Goal: Transaction & Acquisition: Purchase product/service

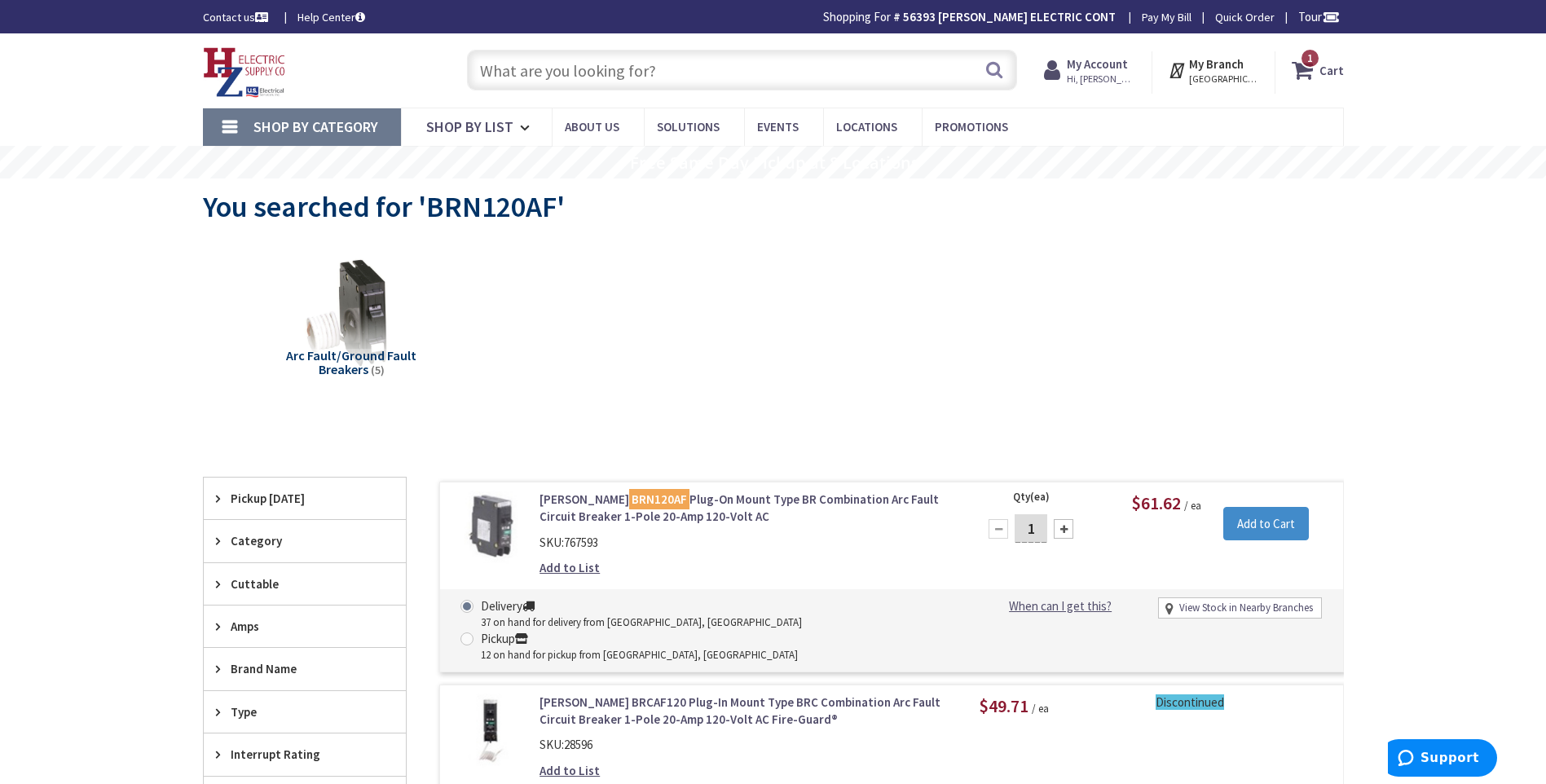
type input "AGTR1-W"
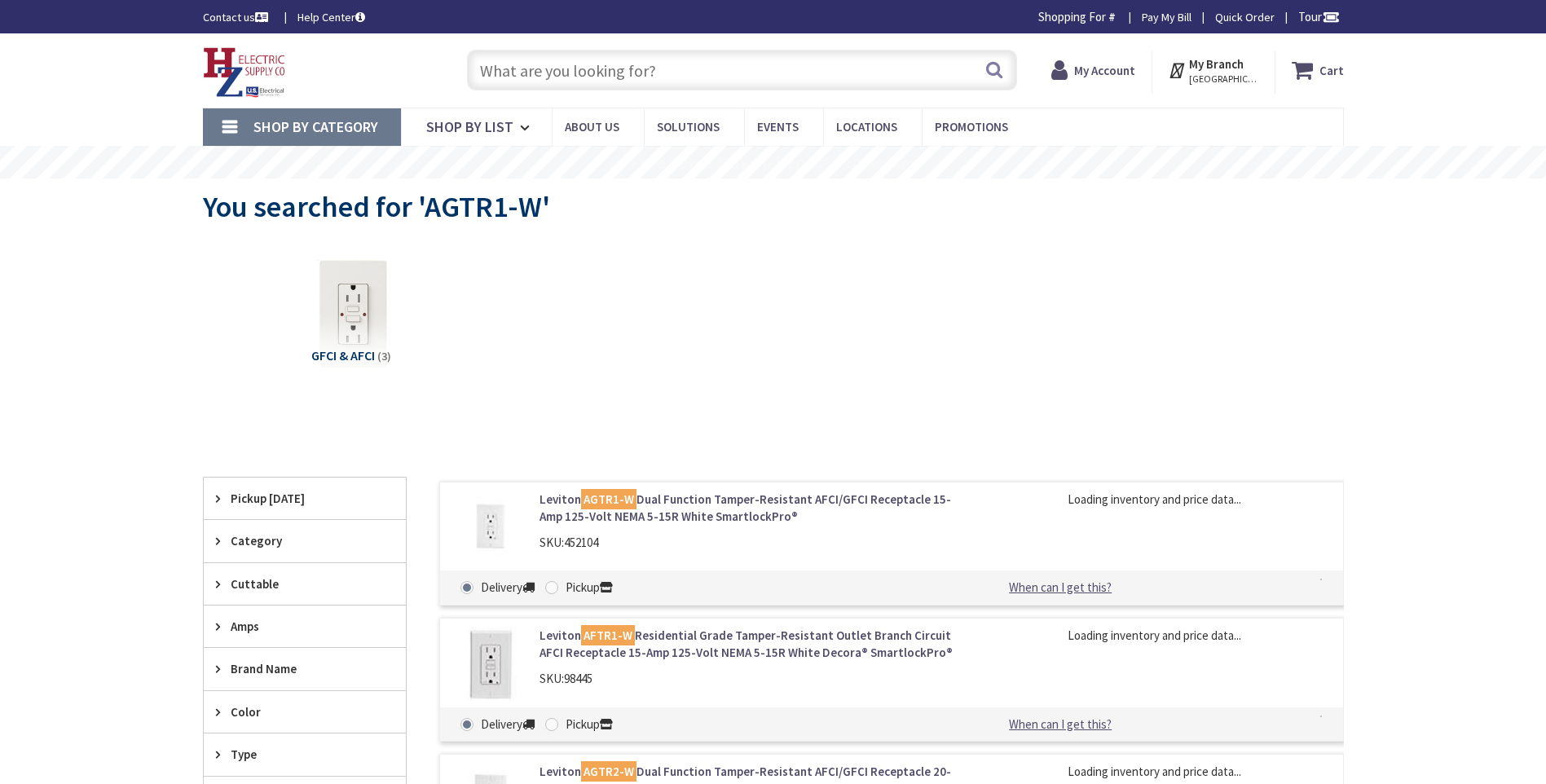
type input "[GEOGRAPHIC_DATA][PERSON_NAME] 01238, [GEOGRAPHIC_DATA]"
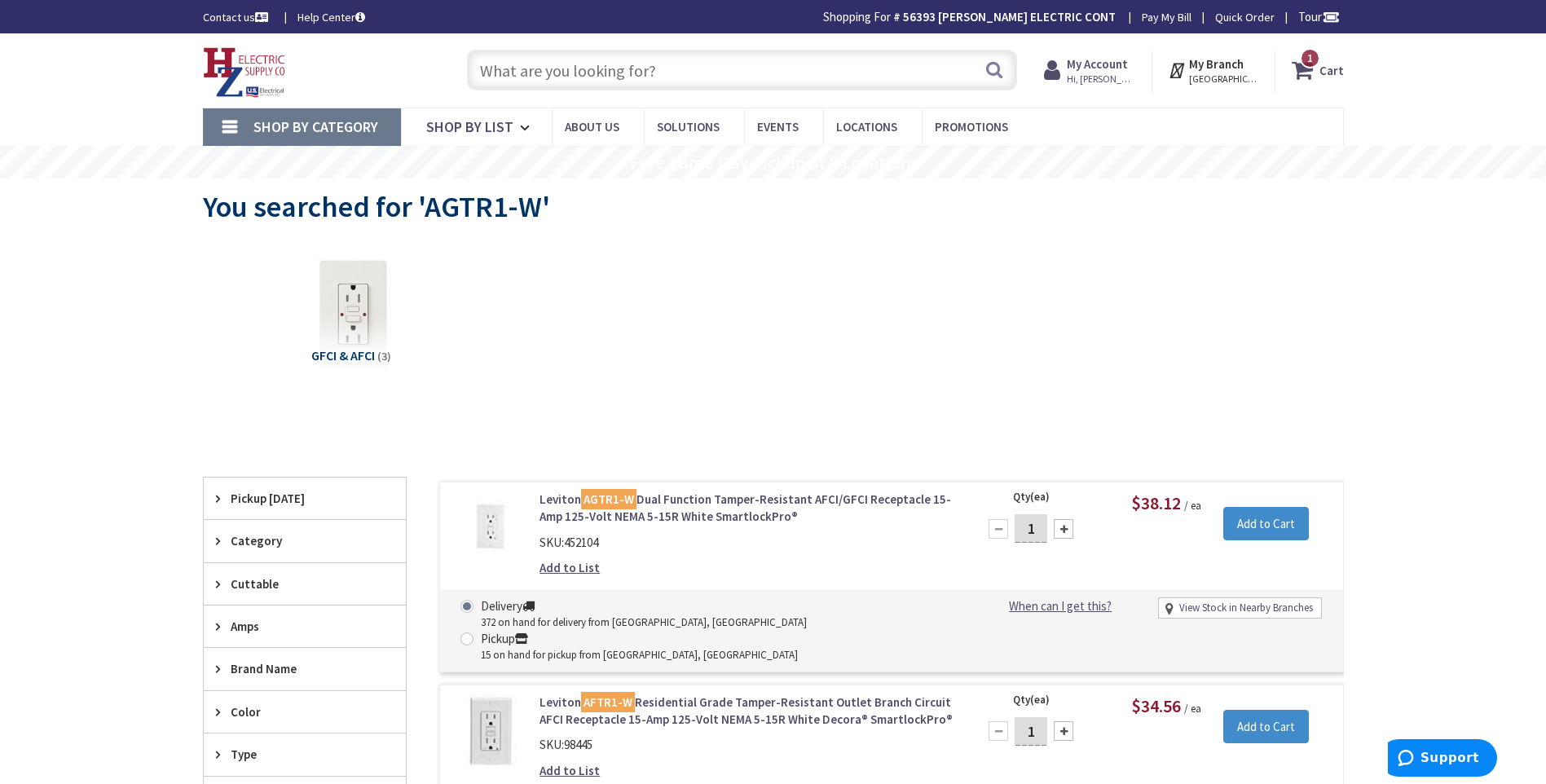
click at [1082, 73] on span "Hi, [PERSON_NAME]" at bounding box center [1101, 78] width 69 height 13
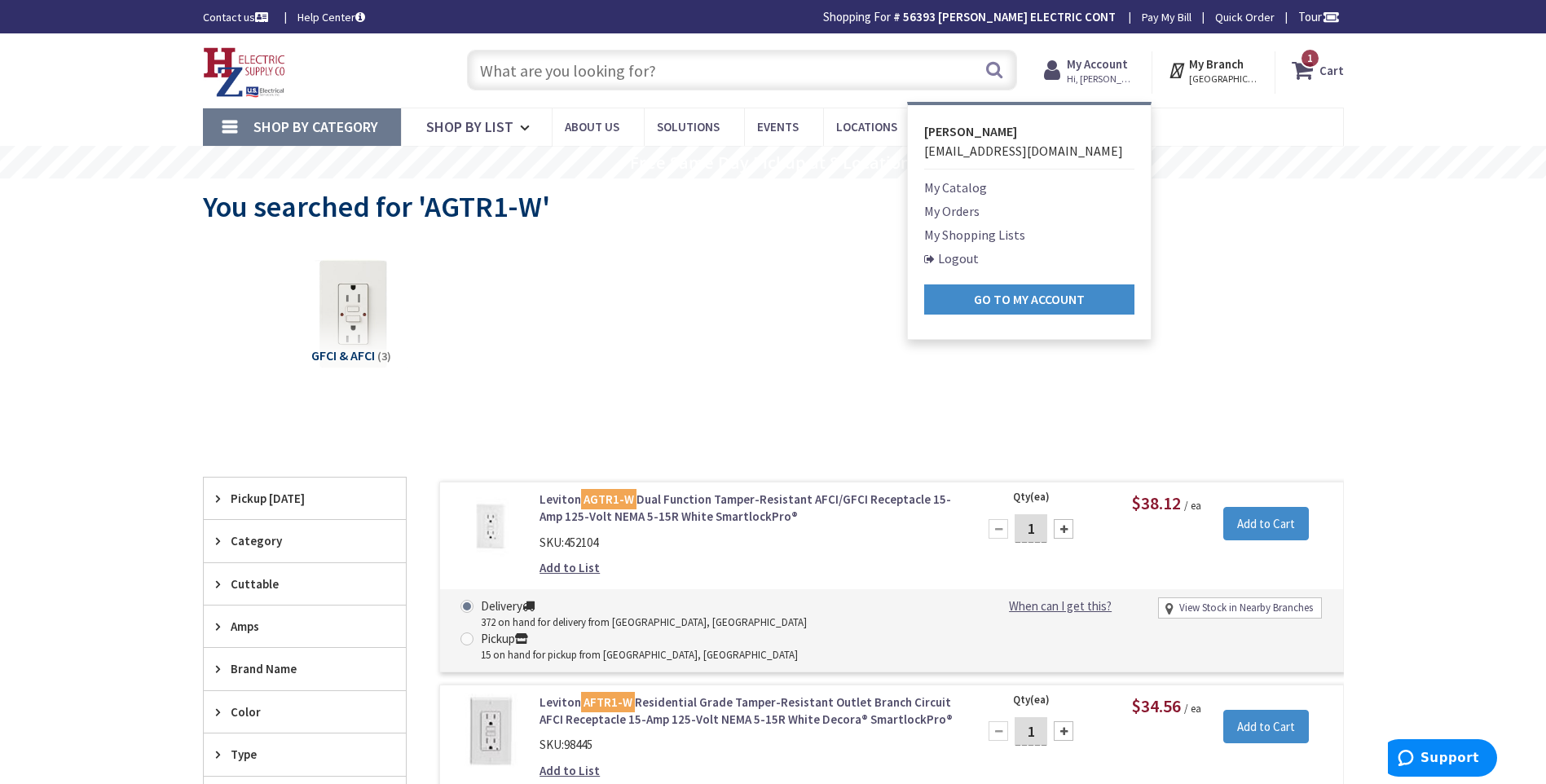
click at [974, 237] on link "My Shopping Lists" at bounding box center [974, 235] width 101 height 20
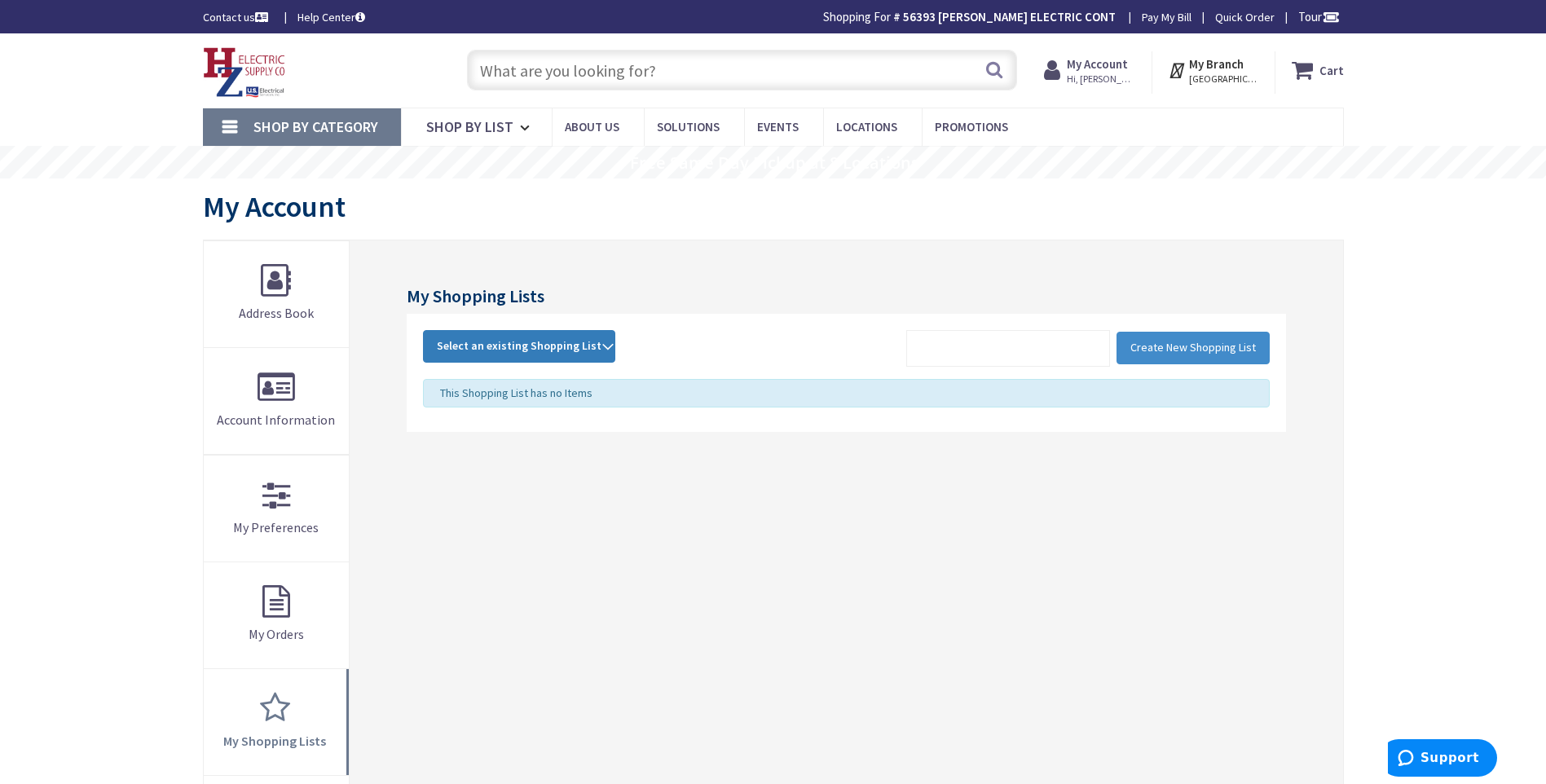
click at [596, 347] on strong "Select an existing Shopping List" at bounding box center [519, 346] width 164 height 20
click at [475, 455] on link "[PERSON_NAME]" at bounding box center [518, 456] width 191 height 37
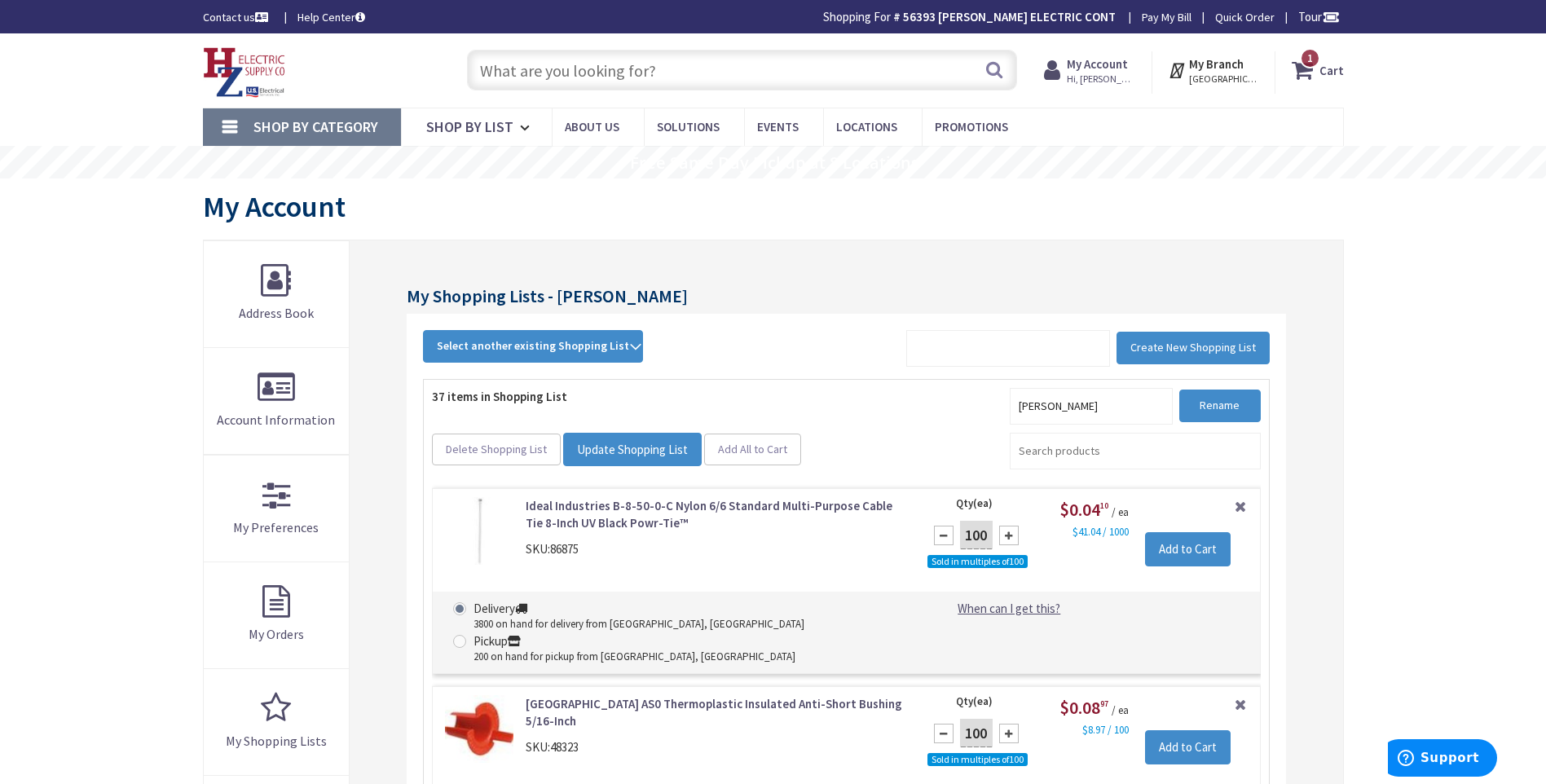
drag, startPoint x: 641, startPoint y: 71, endPoint x: 658, endPoint y: 67, distance: 17.5
click at [641, 71] on input "text" at bounding box center [742, 70] width 551 height 41
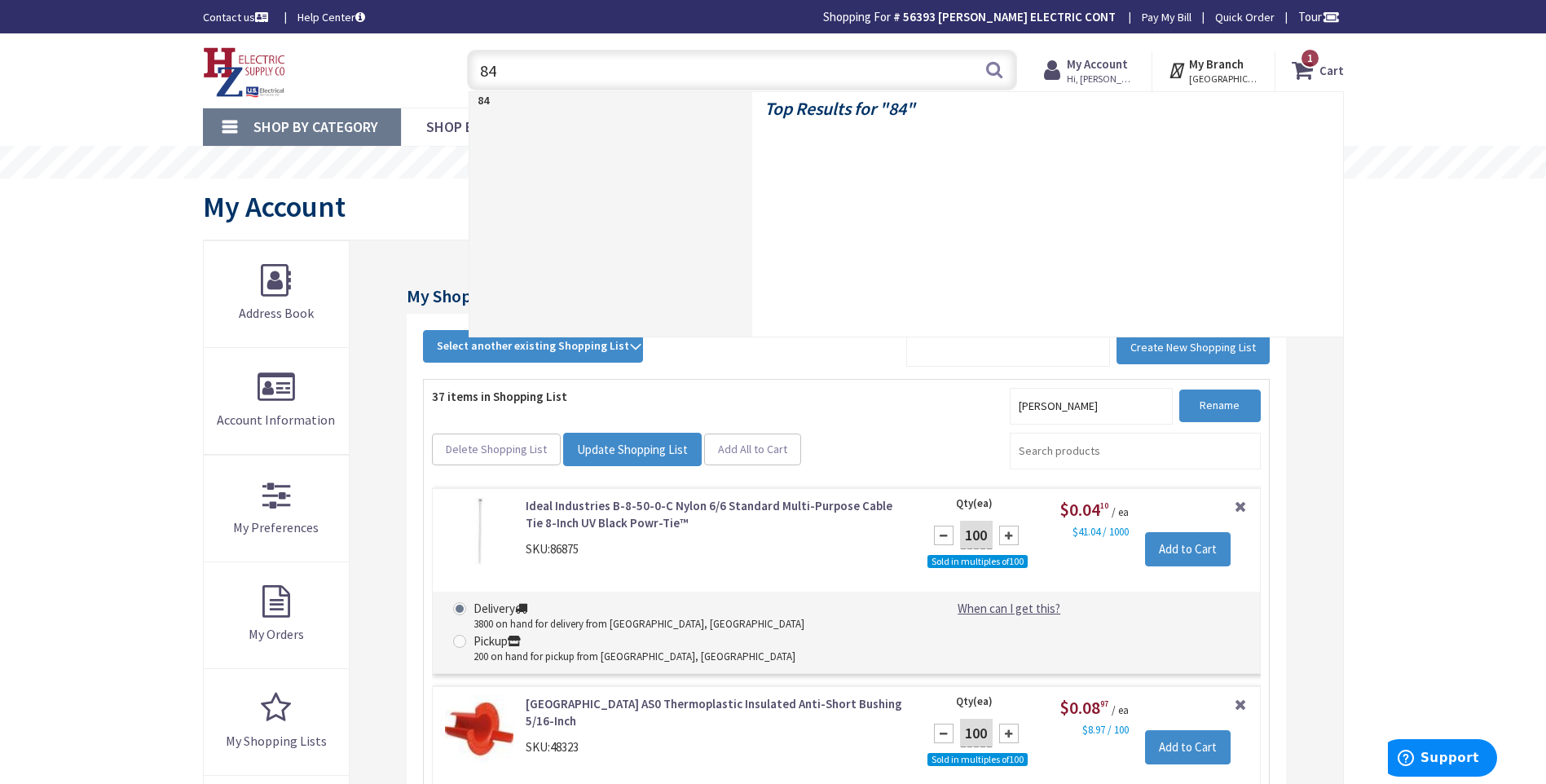
type input "842"
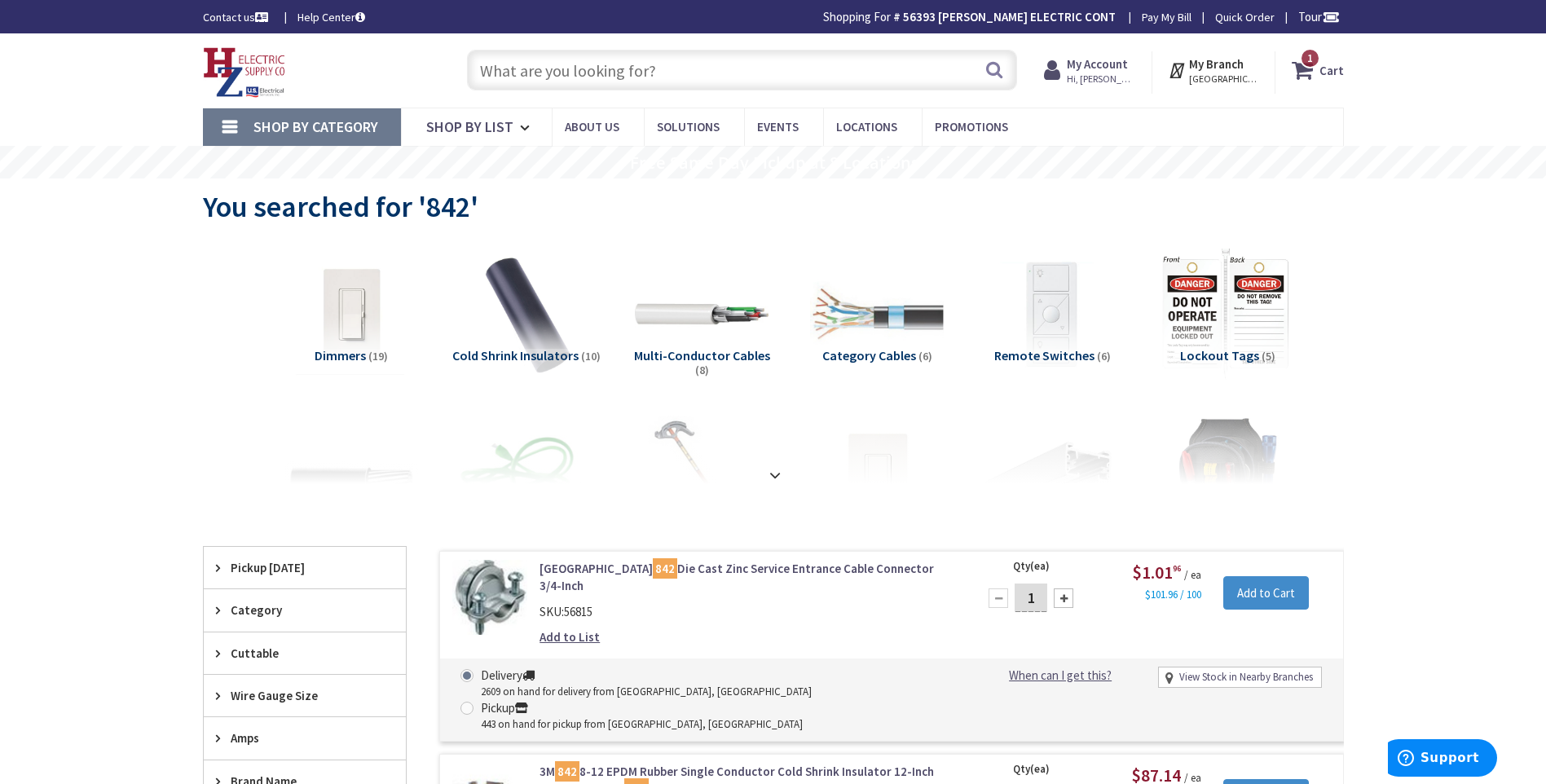
click at [501, 62] on input "text" at bounding box center [742, 70] width 551 height 41
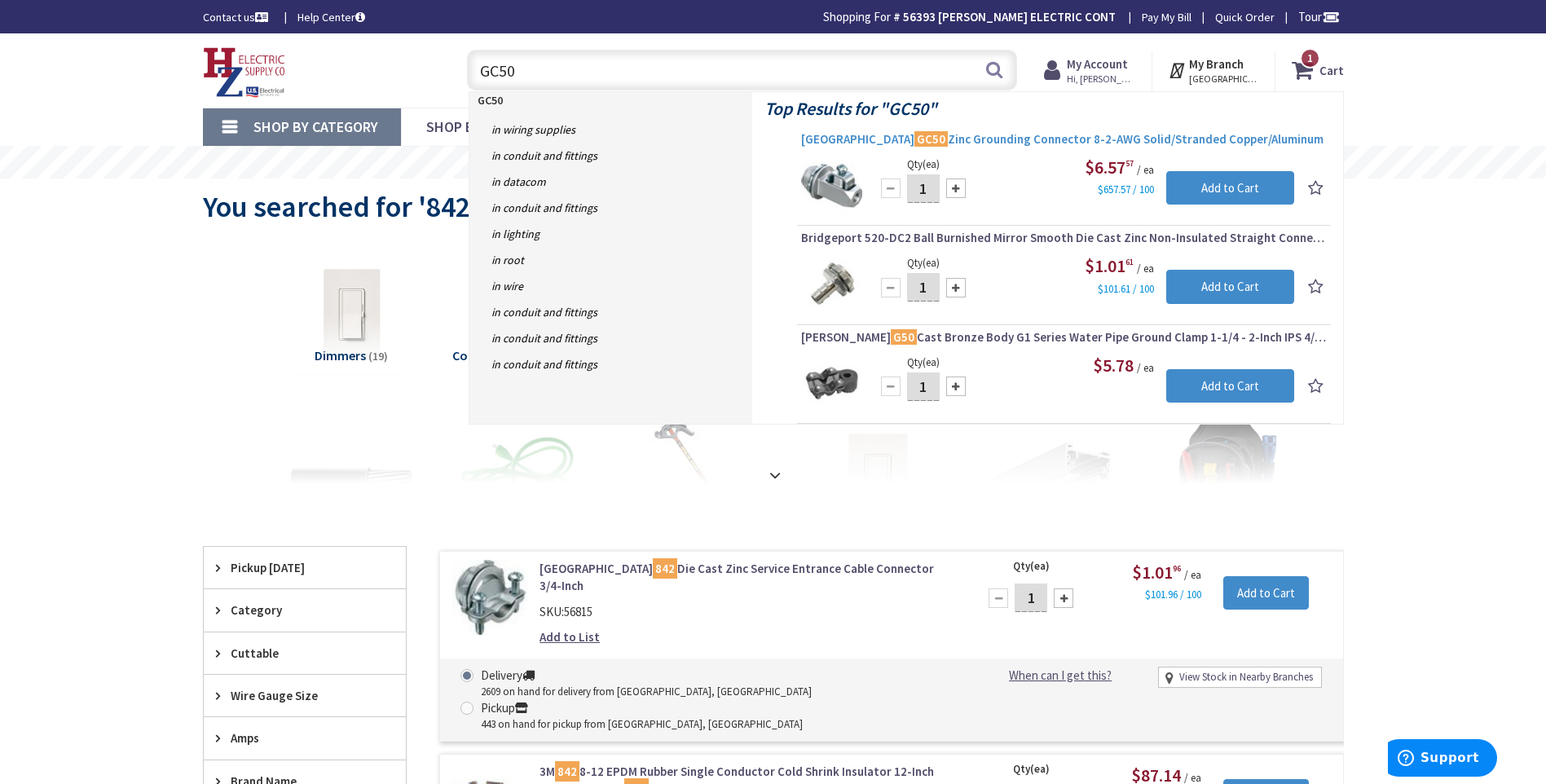
type input "GC50"
drag, startPoint x: 986, startPoint y: 139, endPoint x: 1100, endPoint y: 137, distance: 114.0
click at [986, 140] on span "Arlington GC50 Zinc Grounding Connector 8-2-AWG Solid/Stranded Copper/Aluminum" at bounding box center [1064, 139] width 526 height 17
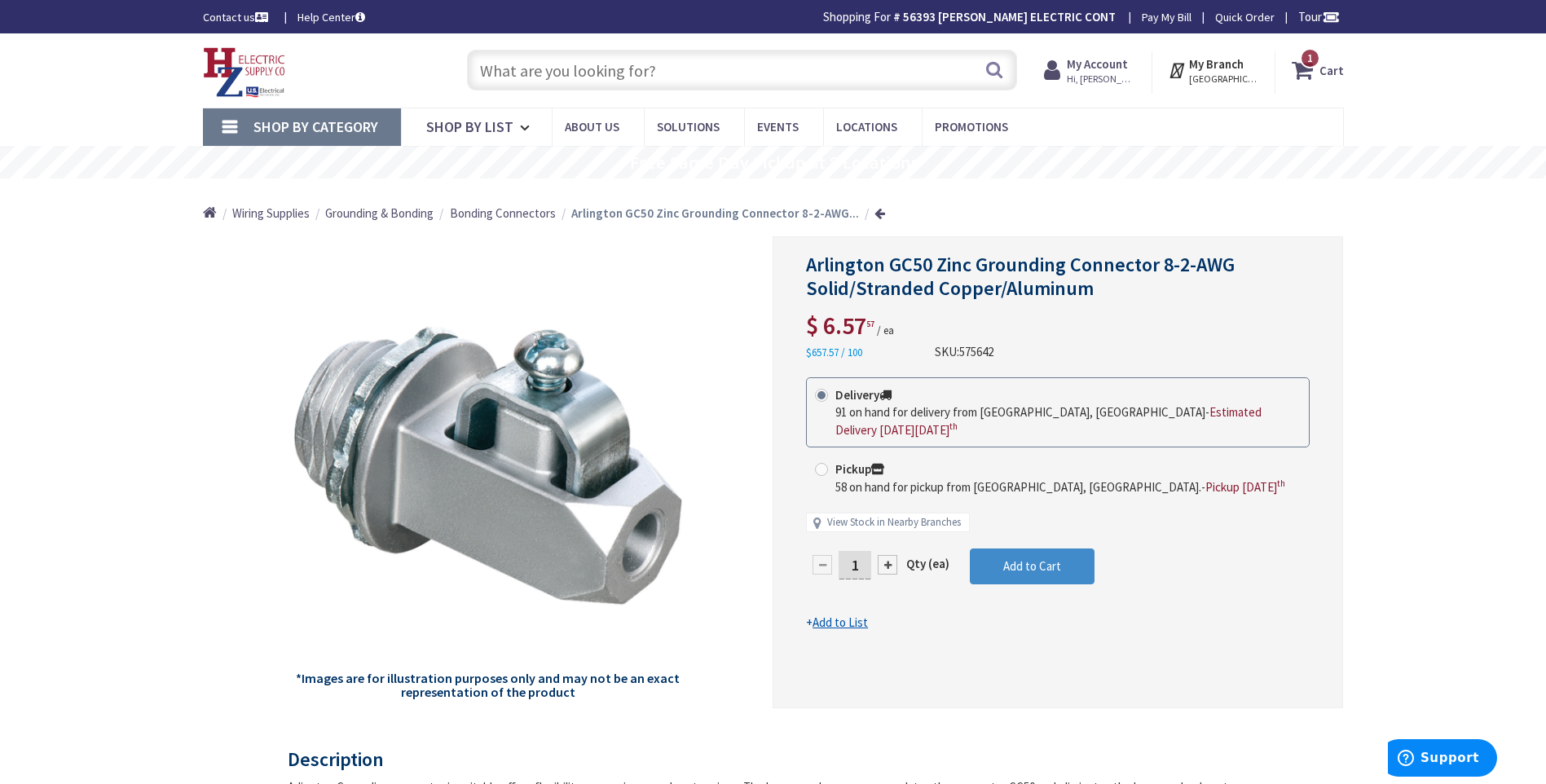
click at [493, 71] on input "text" at bounding box center [742, 70] width 551 height 41
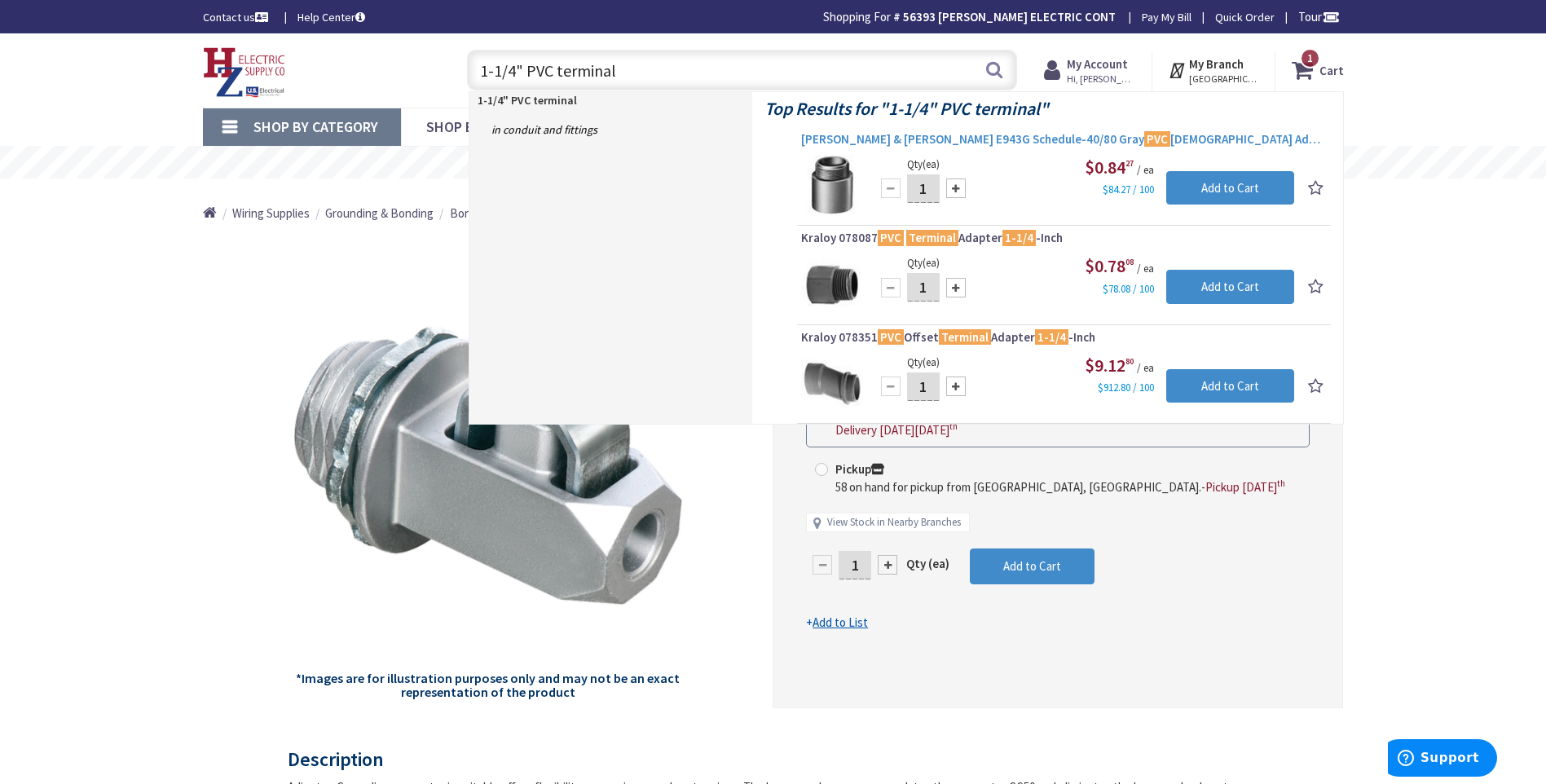
type input "1-1/4" PVC terminal"
click at [1007, 140] on span "[PERSON_NAME] & [PERSON_NAME] E943G Schedule-40/80 Gray PVC [DEMOGRAPHIC_DATA] …" at bounding box center [1064, 139] width 526 height 17
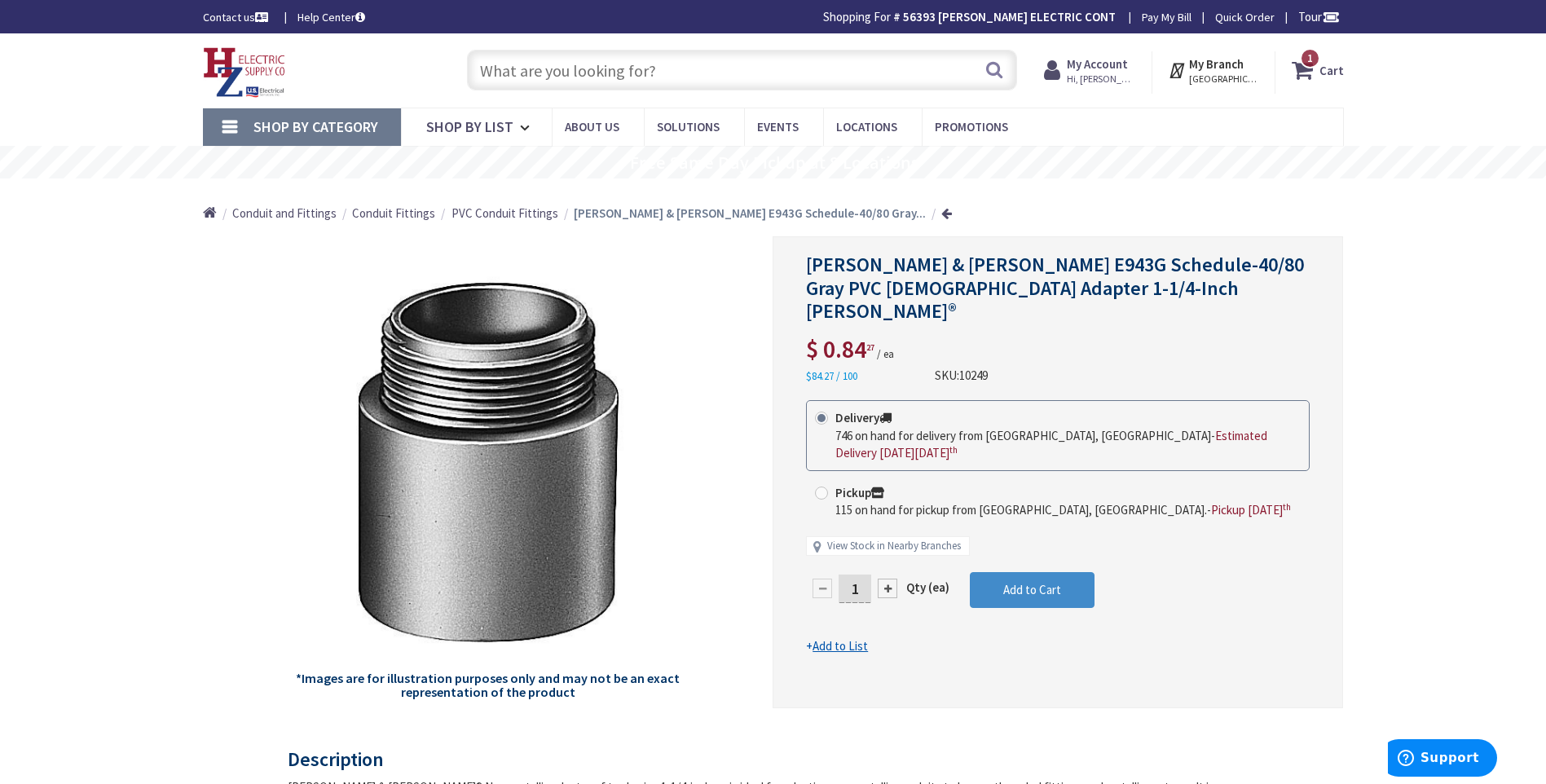
click at [495, 66] on input "text" at bounding box center [742, 70] width 551 height 41
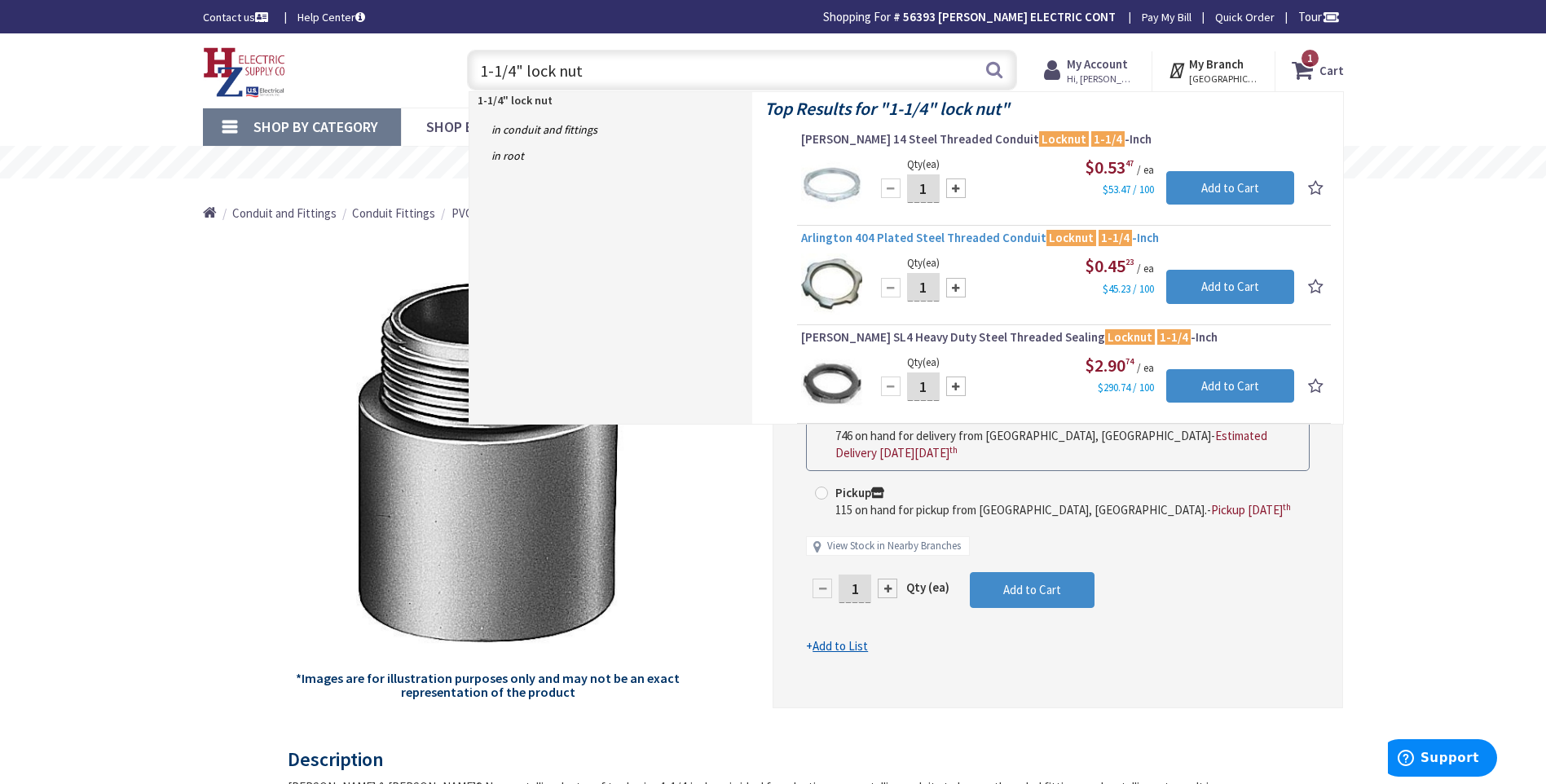
type input "1-1/4" lock nut"
click at [924, 238] on span "Arlington 404 Plated Steel Threaded Conduit Locknut 1-1/4 -Inch" at bounding box center [1064, 238] width 526 height 17
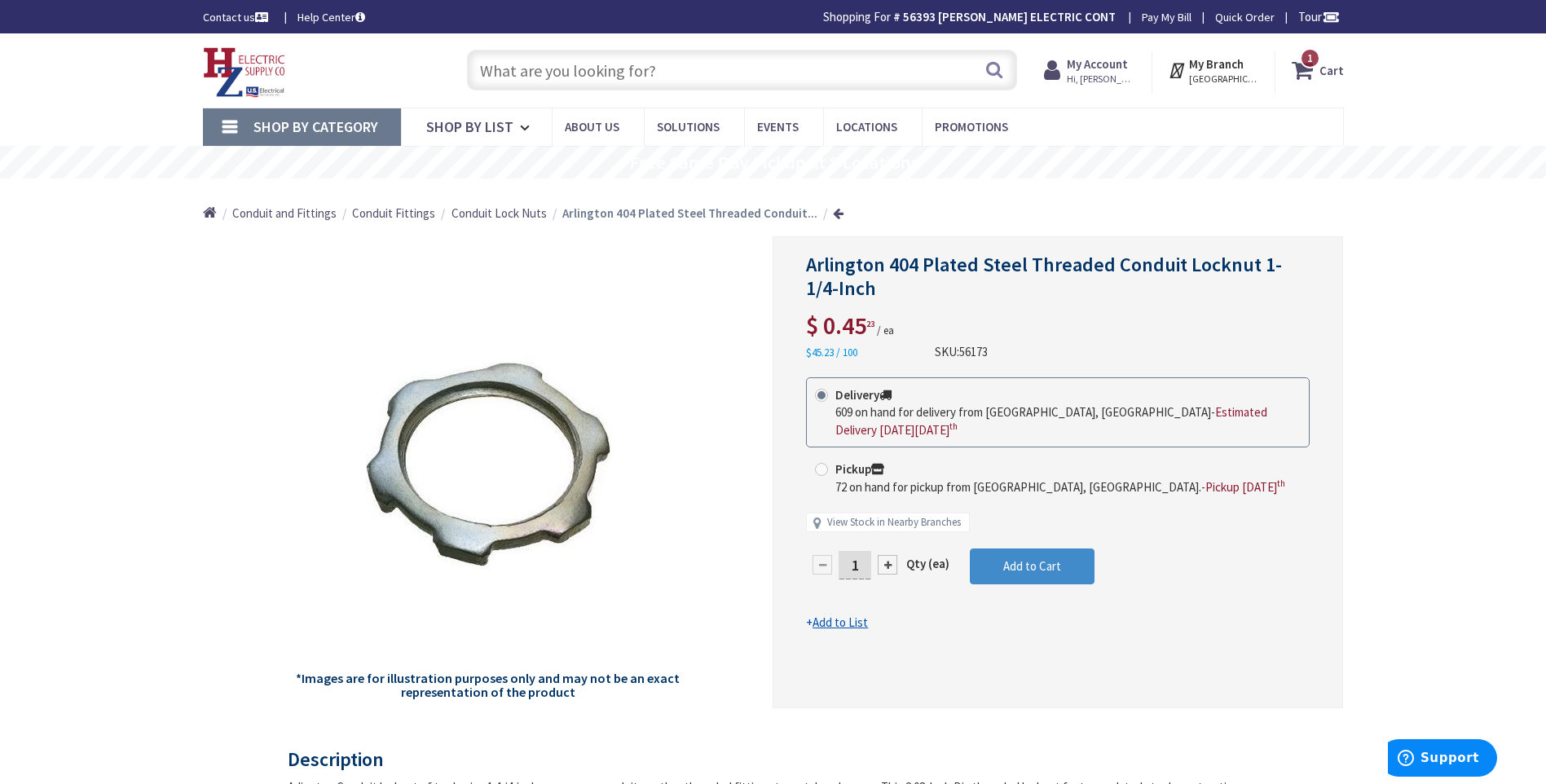
click at [490, 67] on input "text" at bounding box center [742, 70] width 551 height 41
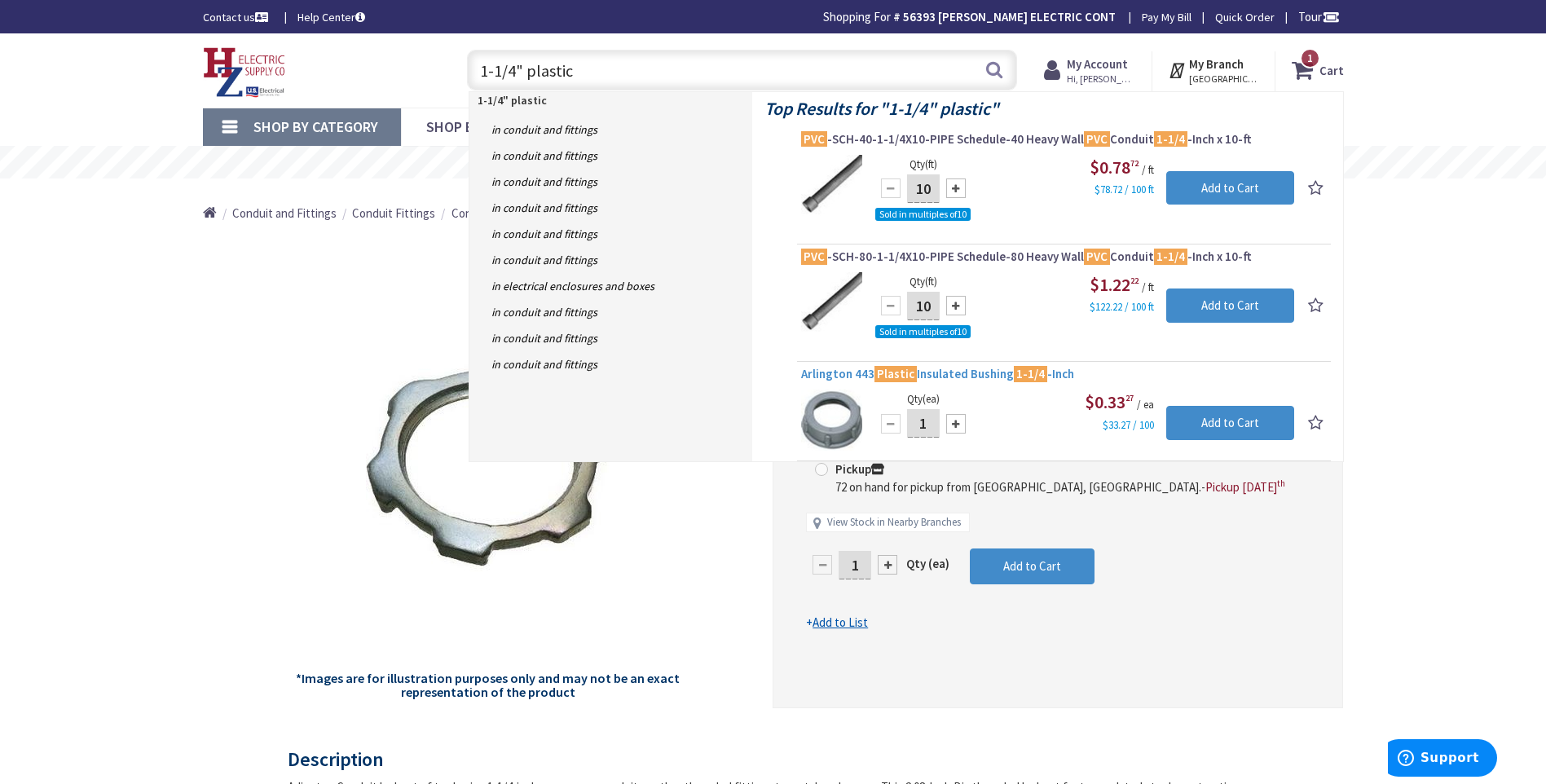
type input "1-1/4" plastic"
click at [998, 373] on span "Arlington 443 Plastic Insulated Bushing 1-1/4 -Inch" at bounding box center [1064, 373] width 526 height 17
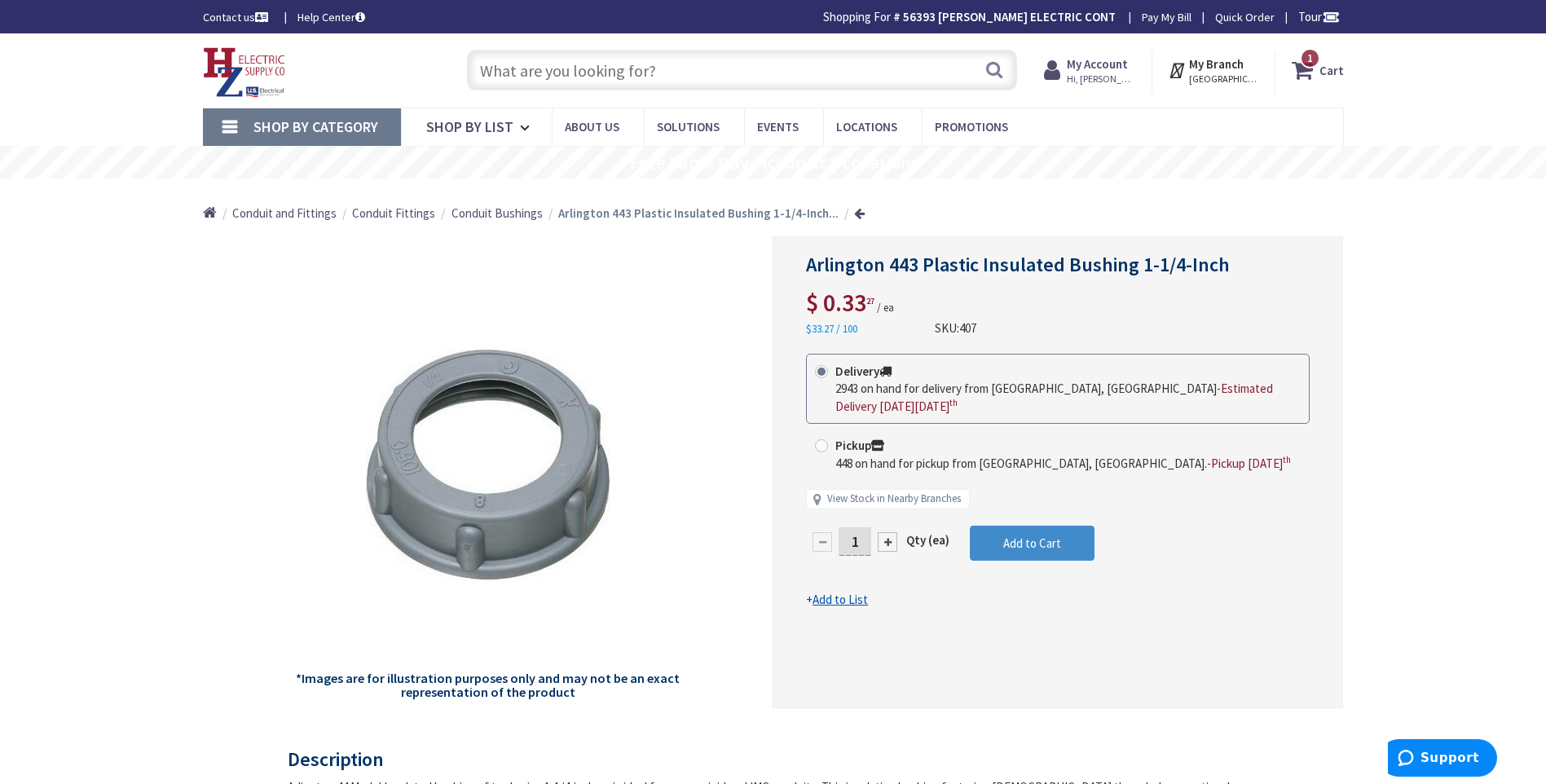
click at [537, 70] on input "text" at bounding box center [742, 70] width 551 height 41
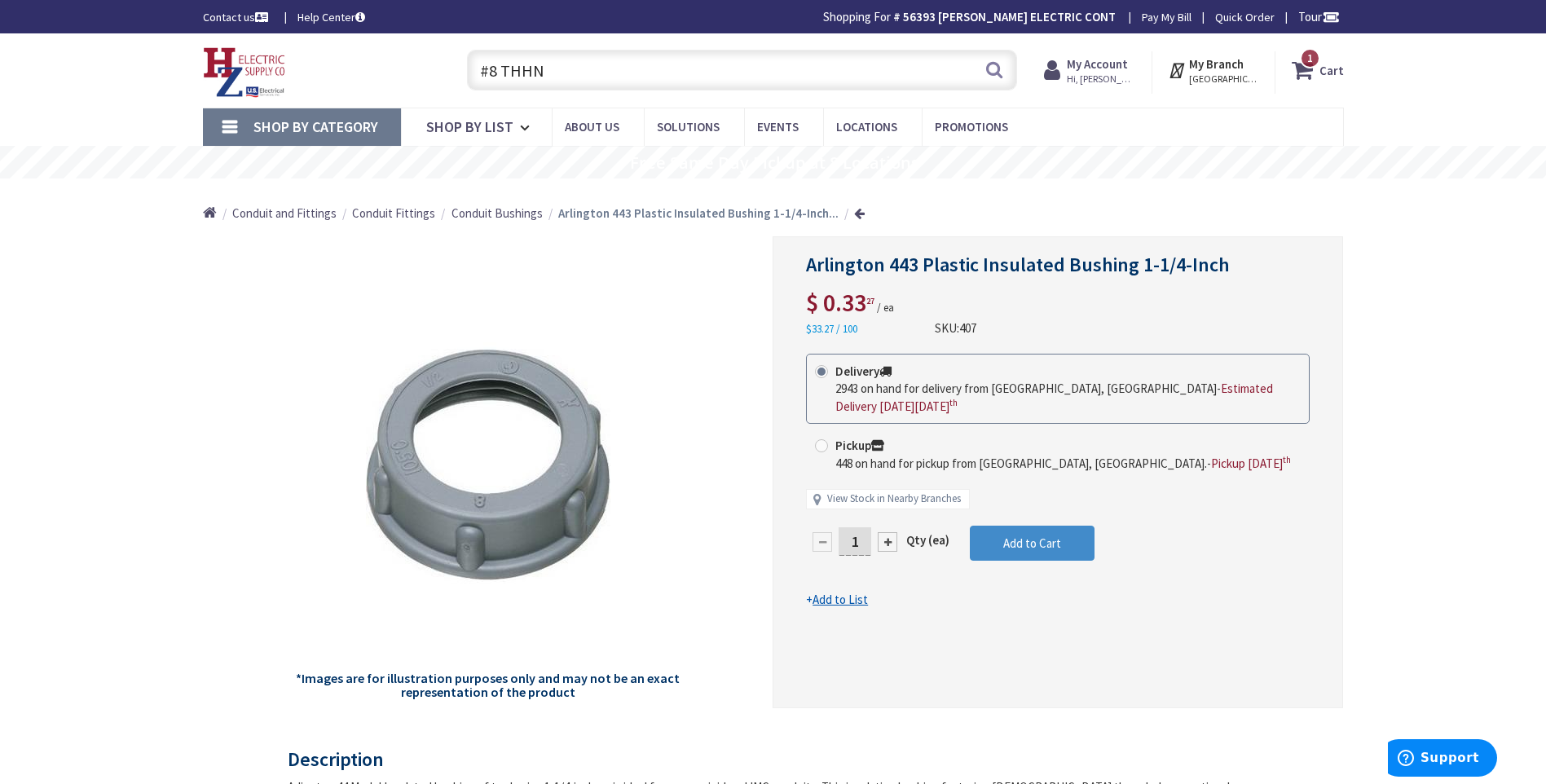
drag, startPoint x: 549, startPoint y: 67, endPoint x: 462, endPoint y: 79, distance: 87.8
click at [462, 79] on div "#8 THHN #8 THHN Search" at bounding box center [737, 68] width 558 height 52
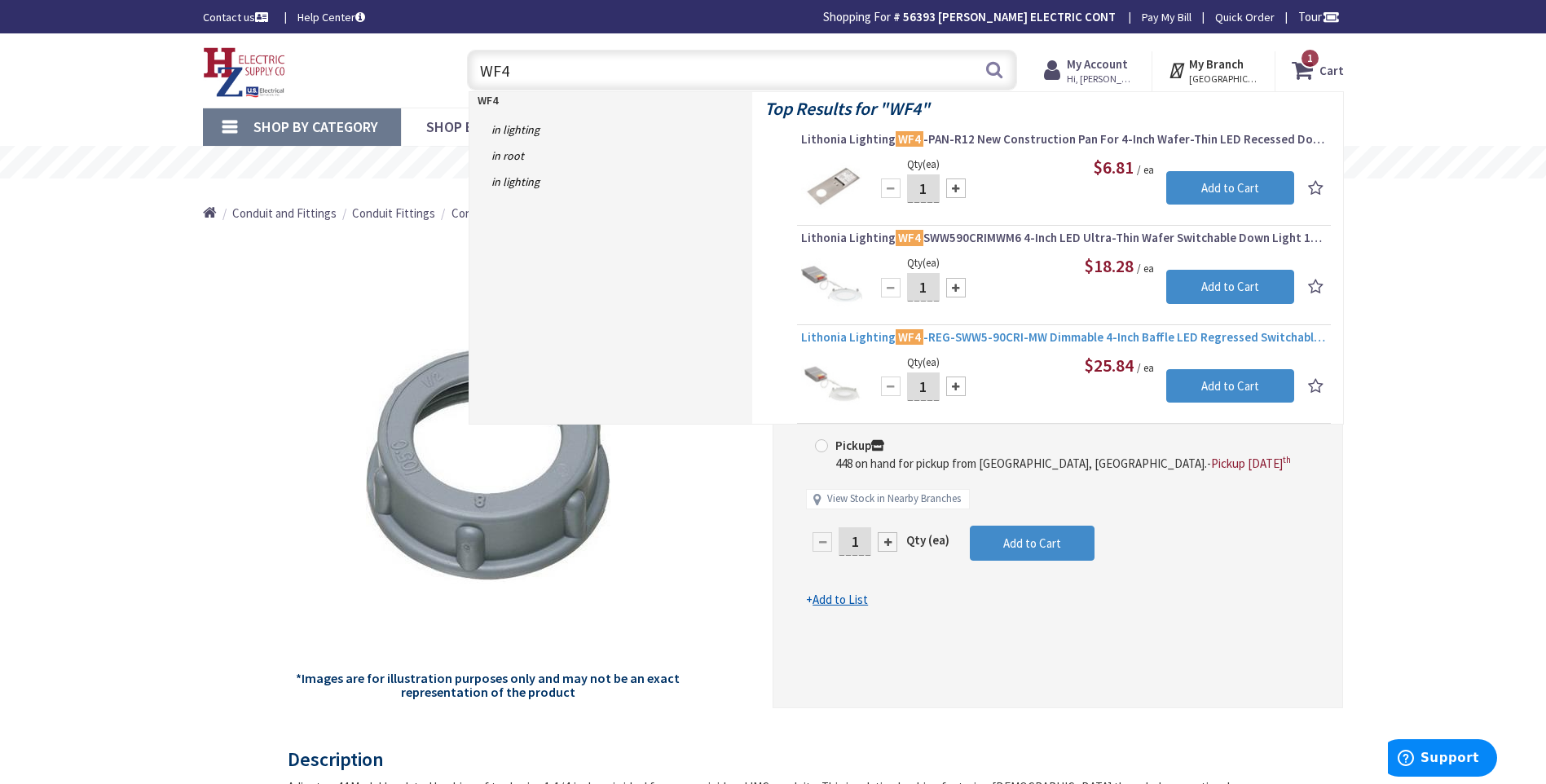
type input "WF4"
click at [1061, 336] on span "Lithonia Lighting WF4 -REG-SWW5-90CRI-MW Dimmable 4-Inch Baffle LED Regressed S…" at bounding box center [1064, 337] width 526 height 17
